Goal: Find specific page/section: Find specific page/section

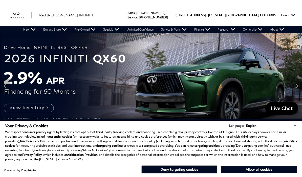
click at [197, 169] on button "Deny targeting cookies" at bounding box center [179, 170] width 76 height 8
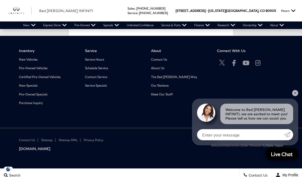
scroll to position [901, 0]
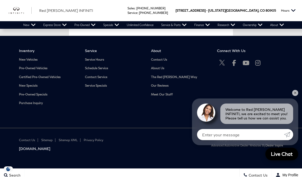
click at [99, 62] on link "Service Hours" at bounding box center [114, 60] width 58 height 4
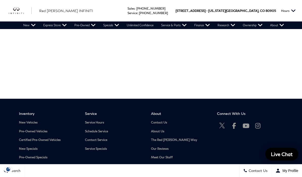
scroll to position [1038, 0]
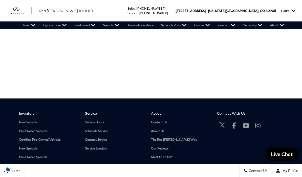
click at [99, 121] on link "Service Hours" at bounding box center [114, 123] width 58 height 4
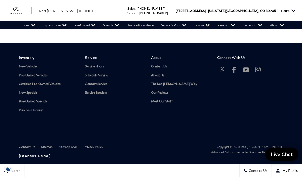
scroll to position [1096, 0]
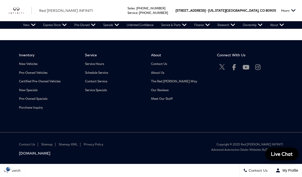
click at [98, 62] on link "Service Hours" at bounding box center [114, 64] width 58 height 4
